Goal: Transaction & Acquisition: Purchase product/service

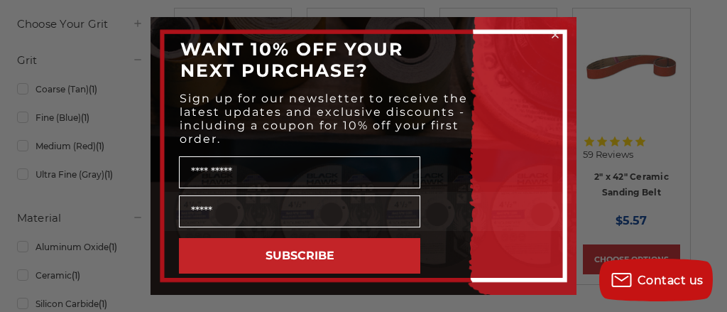
scroll to position [307, 0]
click at [553, 30] on circle "Close dialog" at bounding box center [555, 34] width 13 height 13
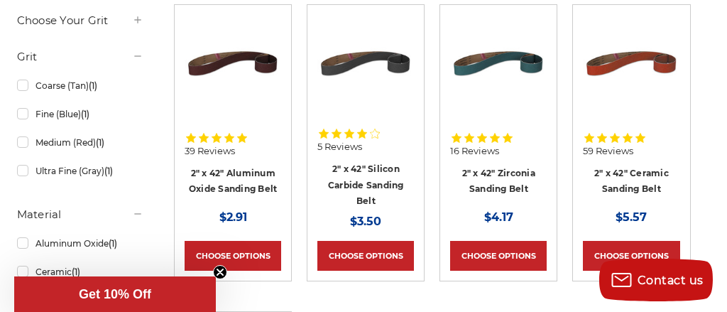
scroll to position [311, 0]
click at [614, 48] on img at bounding box center [631, 63] width 97 height 97
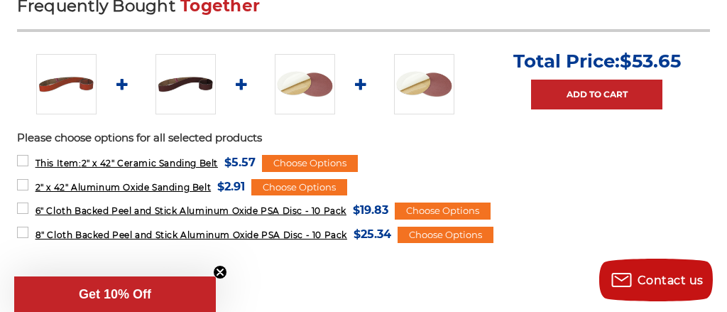
scroll to position [560, 0]
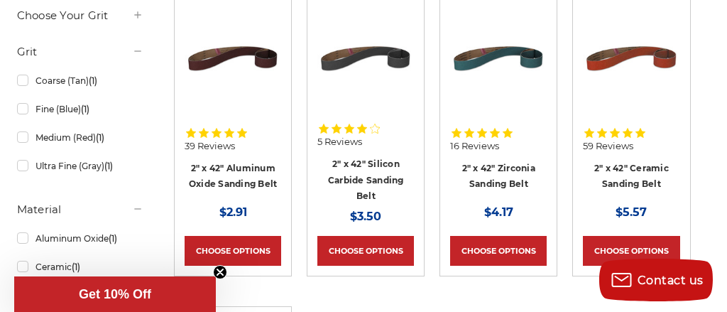
scroll to position [317, 0]
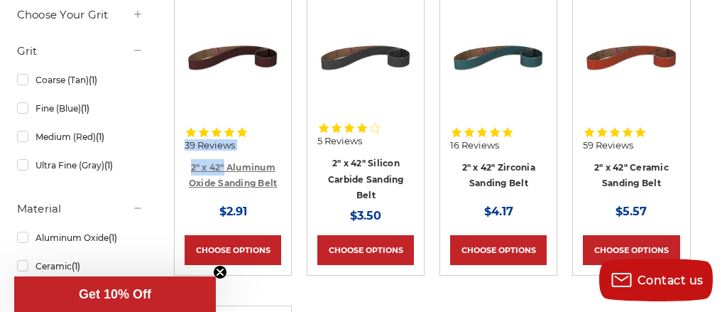
drag, startPoint x: 220, startPoint y: 122, endPoint x: 224, endPoint y: 166, distance: 44.2
click at [224, 166] on div "39 Reviews 2" x 42" Aluminum Oxide Sanding Belt MSRP: Was: Now: $2.91" at bounding box center [233, 166] width 97 height 109
click at [206, 141] on span "39 Reviews" at bounding box center [210, 145] width 50 height 9
click at [226, 156] on div "39 Reviews 2" x 42" Aluminum Oxide Sanding Belt MSRP: Was: Now: $2.91" at bounding box center [233, 166] width 97 height 109
click at [229, 167] on link "2" x 42" Aluminum Oxide Sanding Belt" at bounding box center [233, 175] width 89 height 27
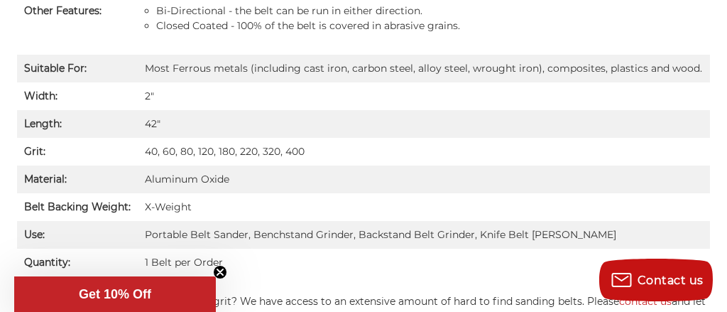
scroll to position [1160, 0]
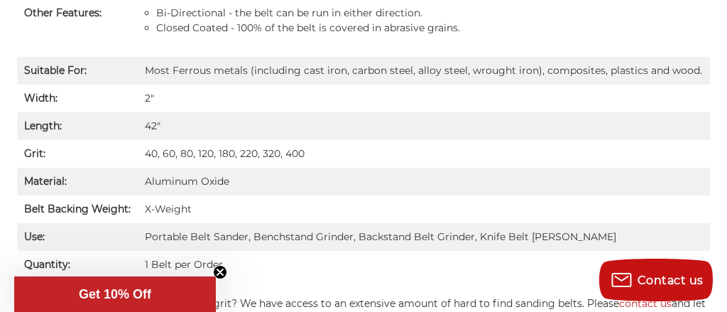
click at [271, 150] on td "40, 60, 80, 120, 180, 220, 320, 400" at bounding box center [424, 154] width 573 height 28
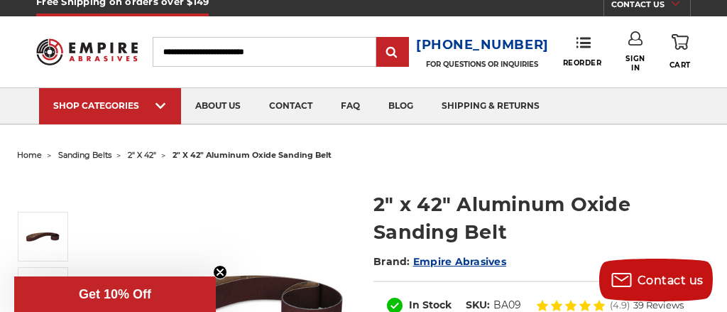
scroll to position [10, 0]
